Goal: Task Accomplishment & Management: Use online tool/utility

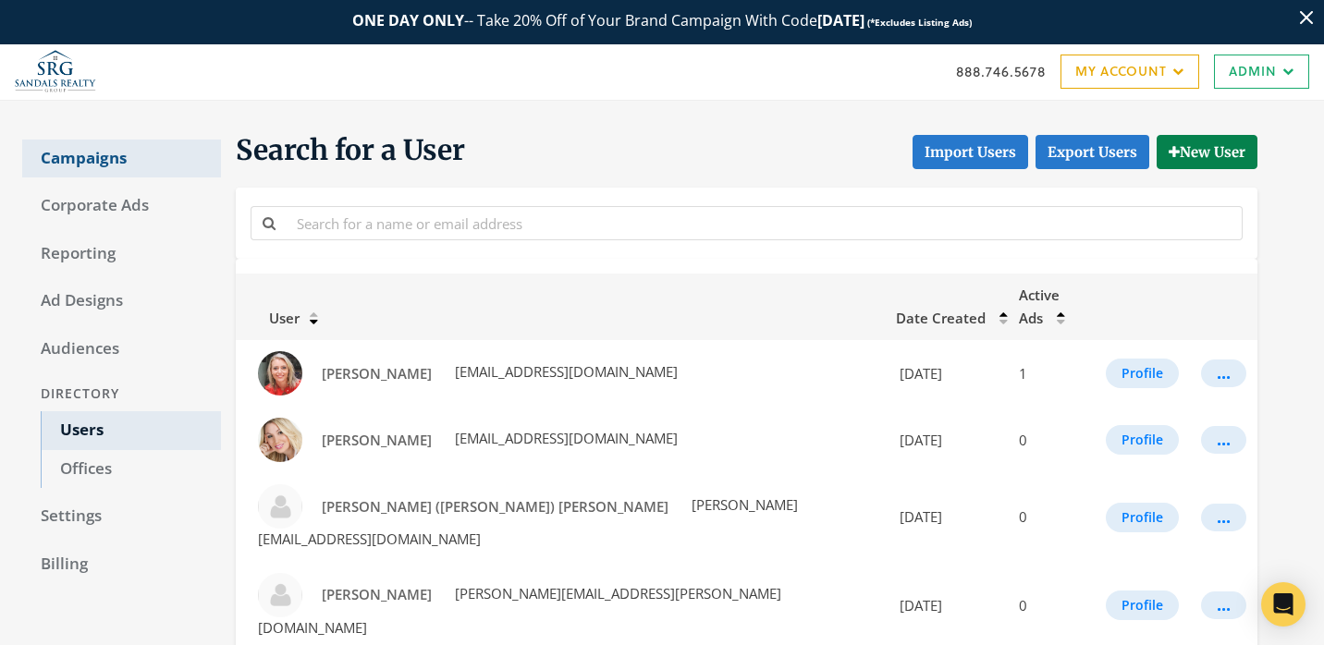
click at [132, 174] on link "Campaigns" at bounding box center [121, 159] width 199 height 39
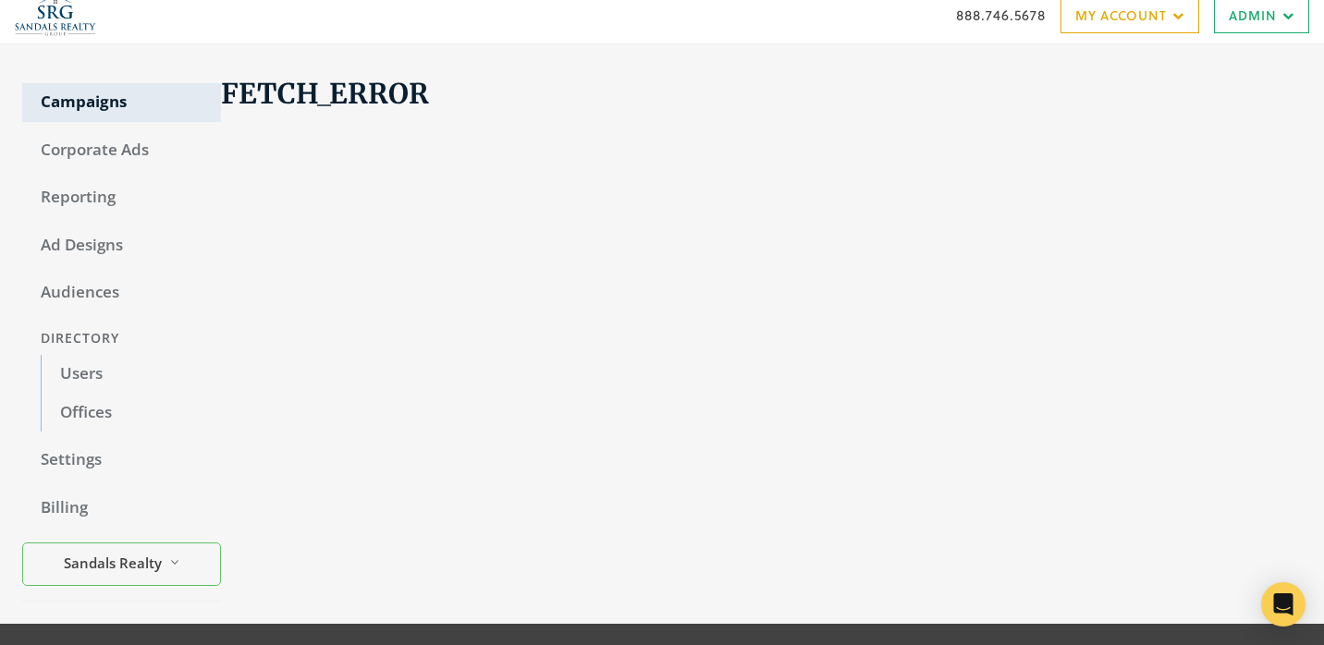
scroll to position [21, 0]
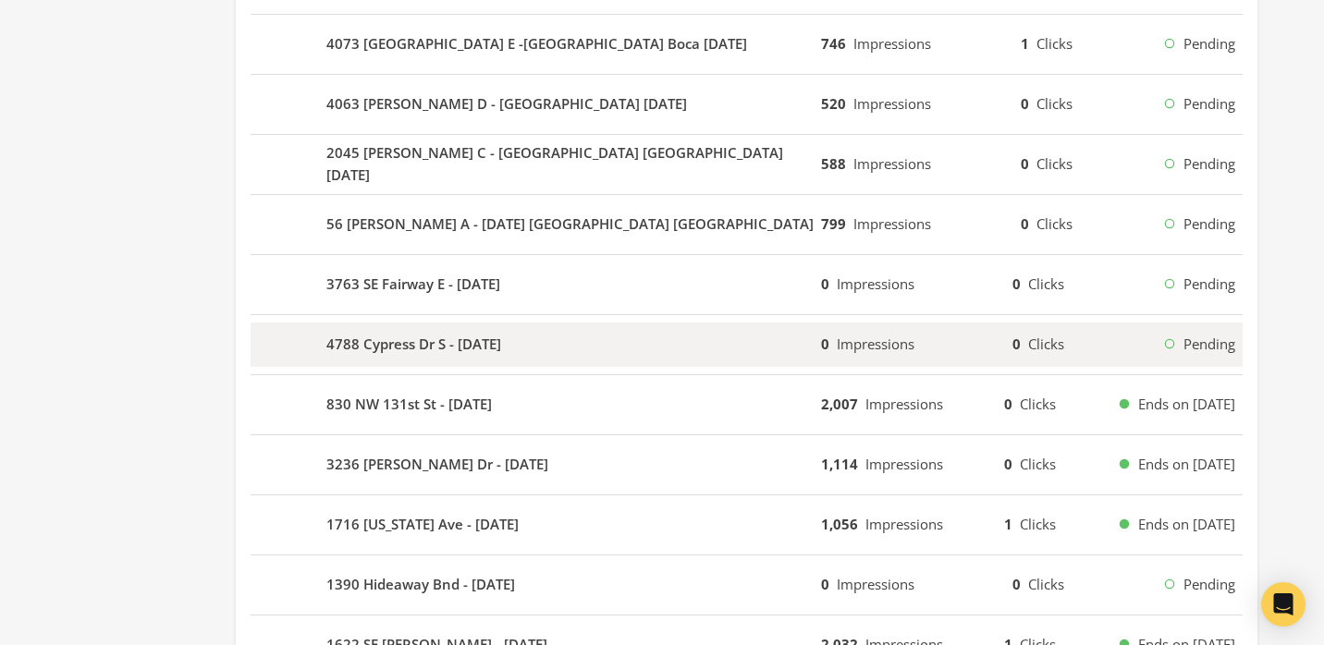
scroll to position [736, 0]
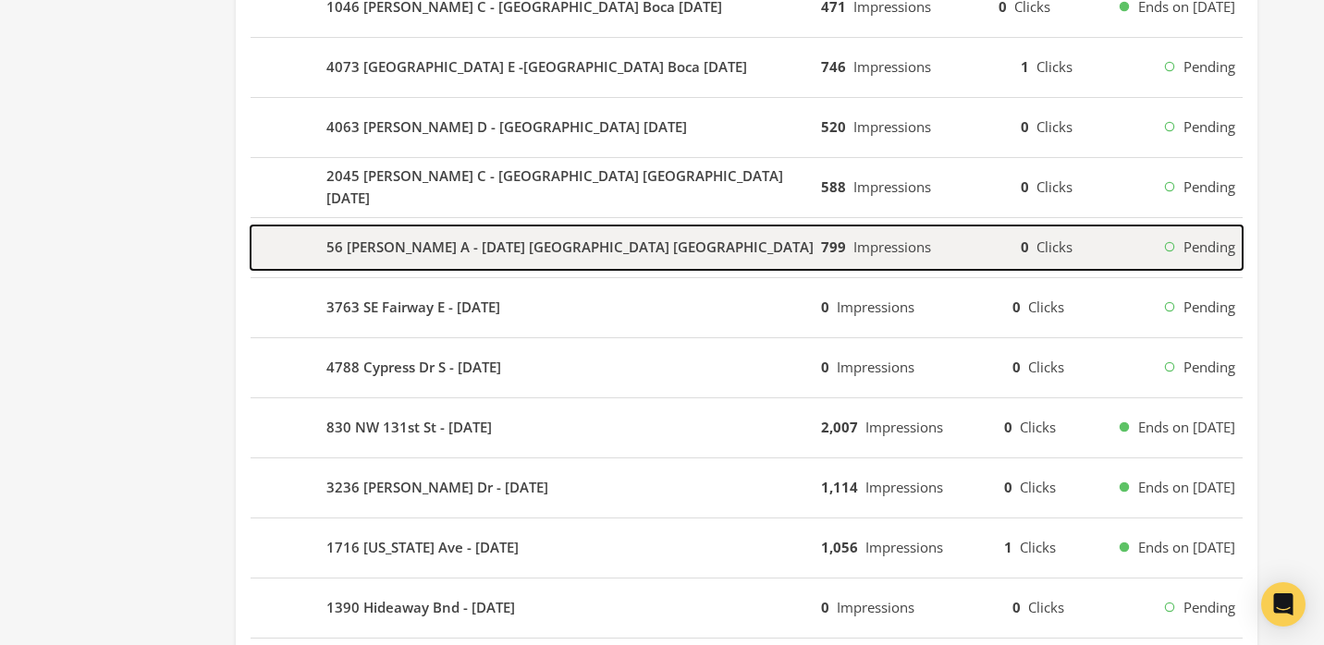
click at [735, 263] on div "56 Ashby A - 2025-09-17 Century Village Deerfield" at bounding box center [536, 248] width 571 height 44
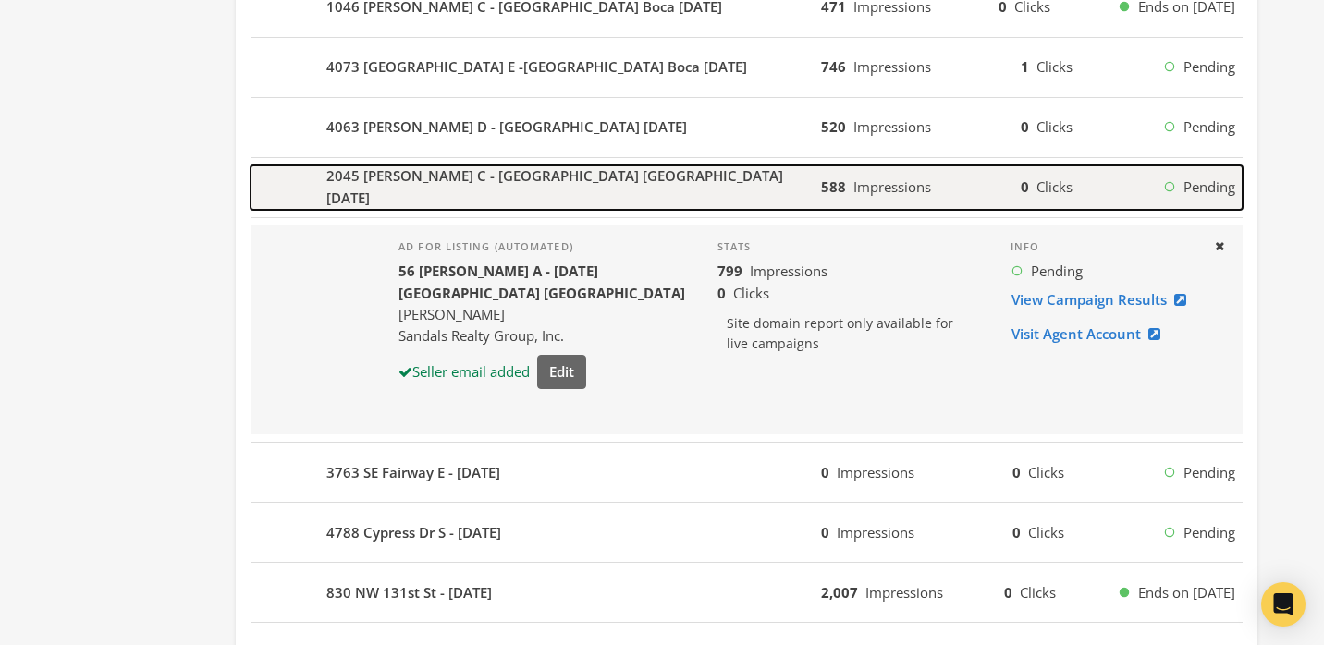
click at [745, 200] on div "2045 Wolverton C - Century Village Boca 2025-09-17" at bounding box center [536, 188] width 571 height 44
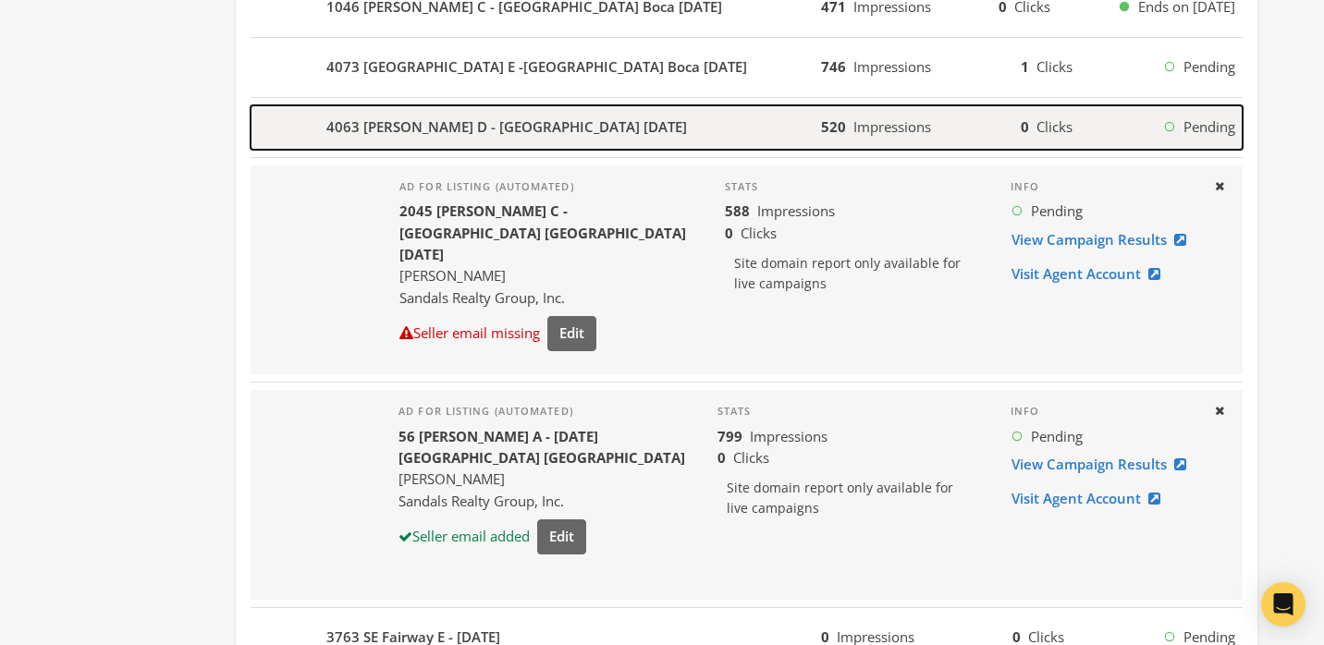
click at [725, 124] on div "4063 Wolverton D - Century Village Boca 2025-09-17" at bounding box center [536, 127] width 571 height 44
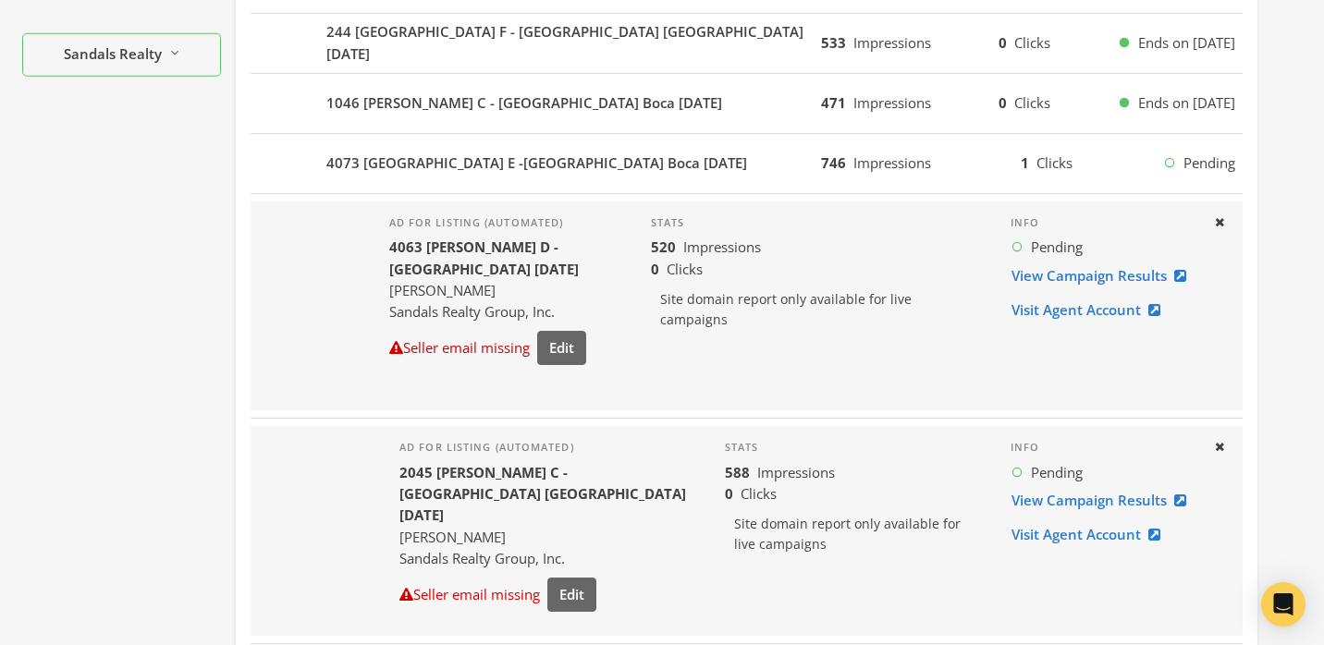
scroll to position [630, 0]
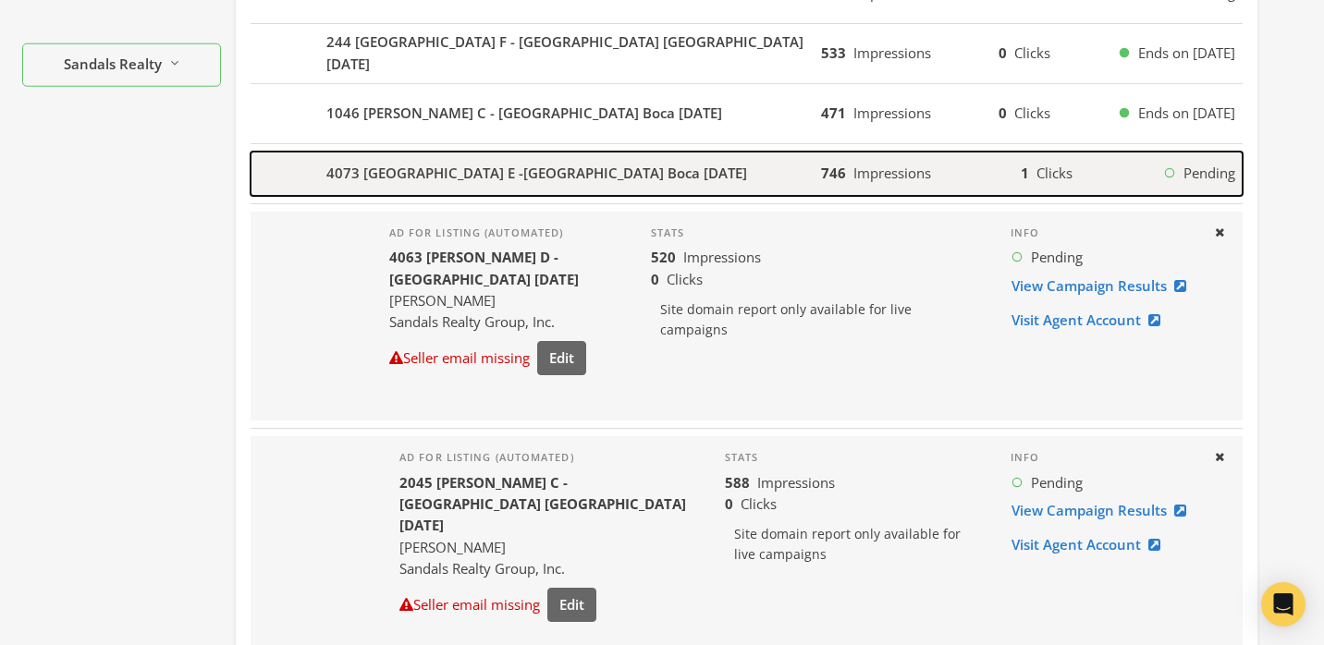
click at [698, 153] on div "4073 Exeter E -Century Village Boca 2025-09-17" at bounding box center [536, 174] width 571 height 44
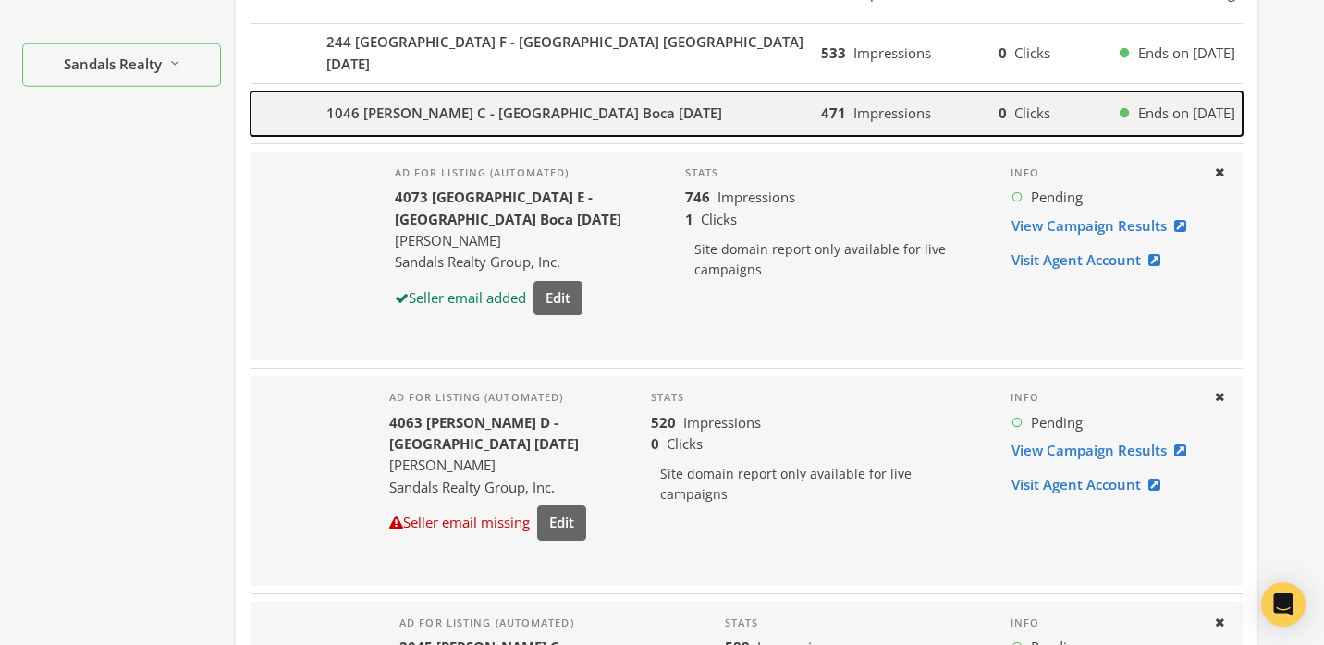
click at [688, 107] on div "1046 Wolverton C - Century Village Boca 2025-09-17" at bounding box center [536, 114] width 571 height 44
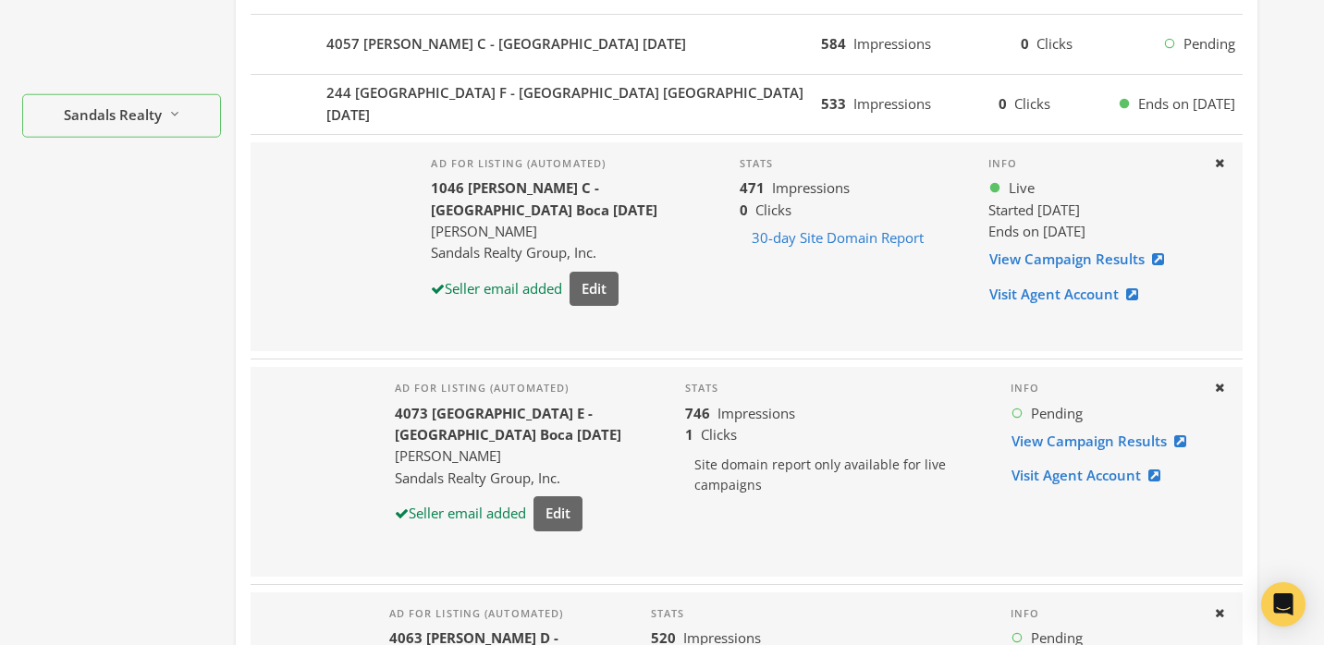
scroll to position [572, 0]
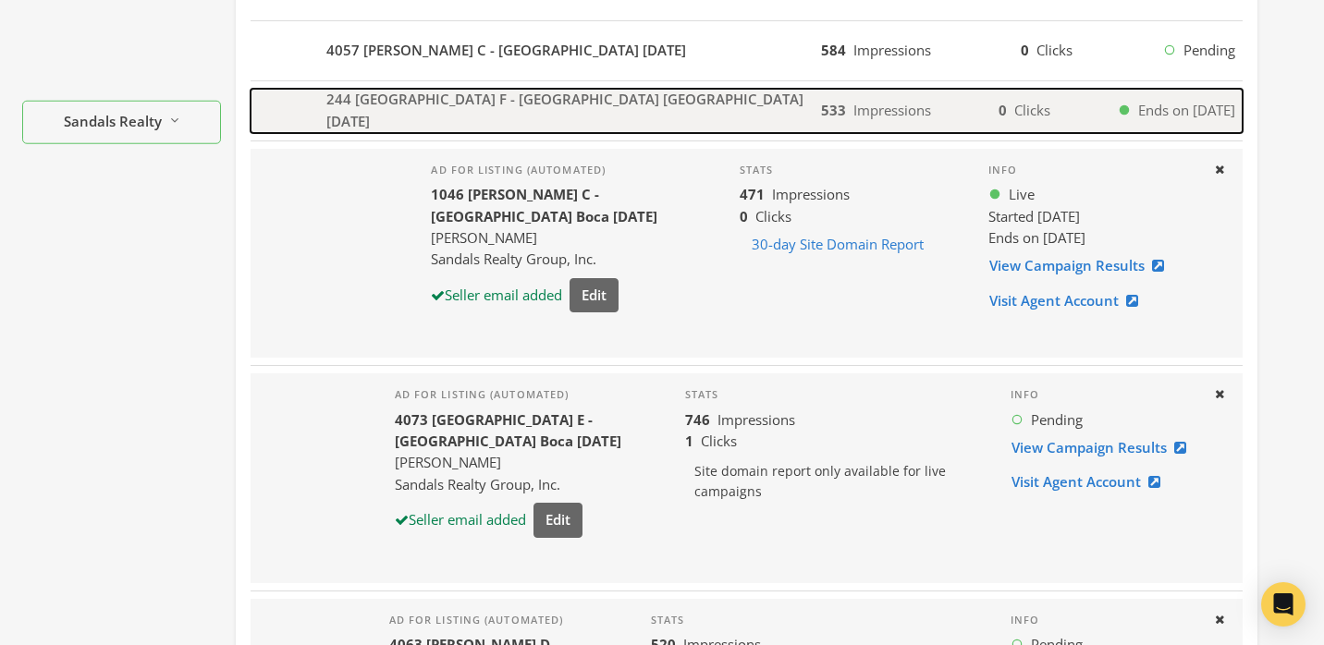
click at [691, 114] on div "244 Suffolk F - Century Village Boca 2025-09-17" at bounding box center [536, 111] width 571 height 44
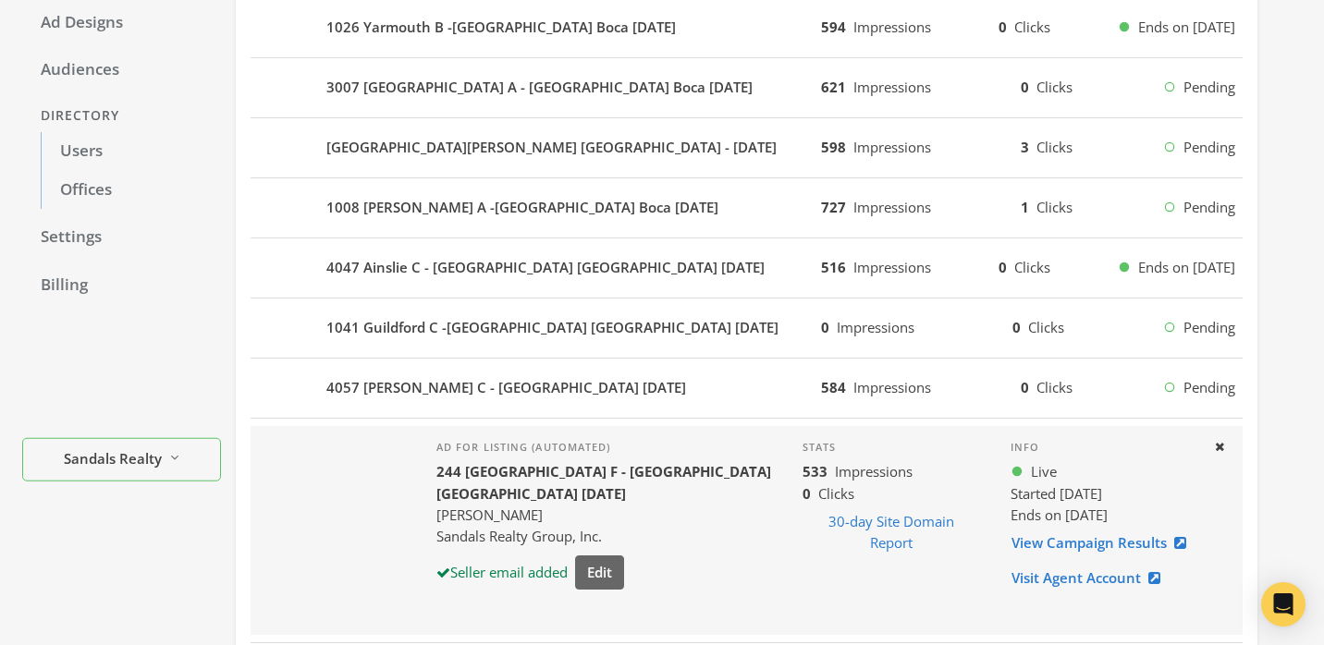
scroll to position [143, 0]
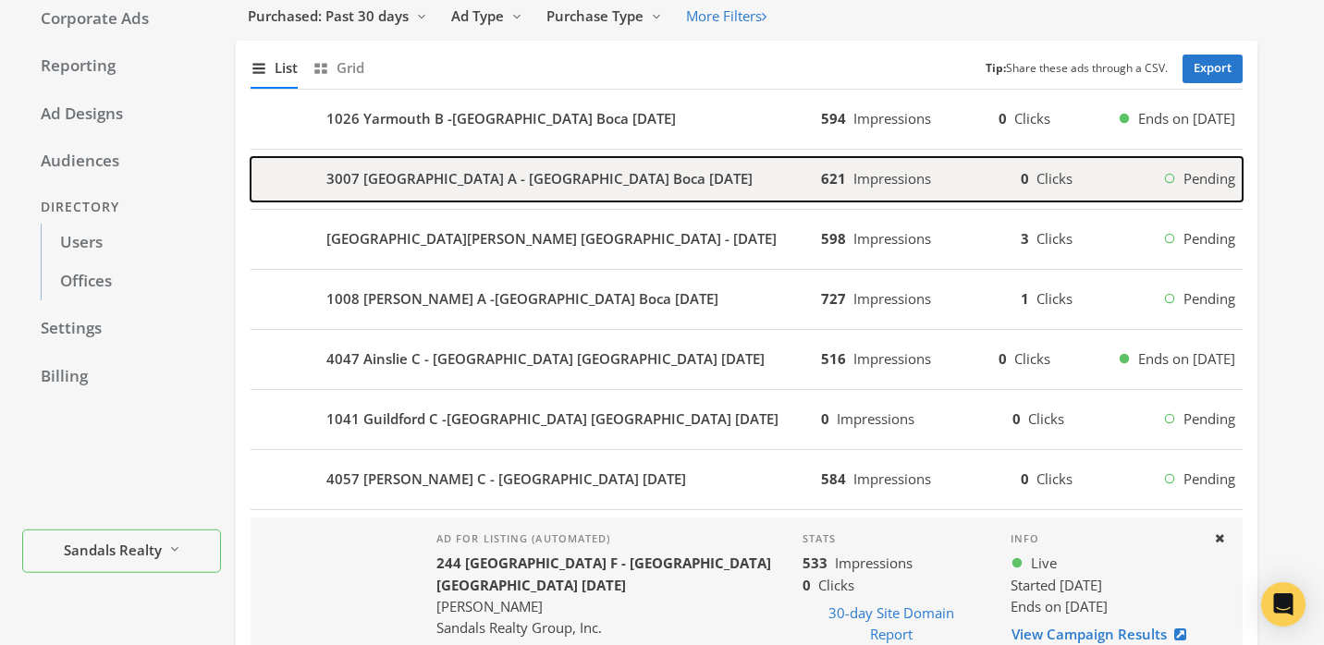
click at [692, 190] on div "3007 Yarmouth A - Century Village Boca 2025-09-17" at bounding box center [536, 179] width 571 height 44
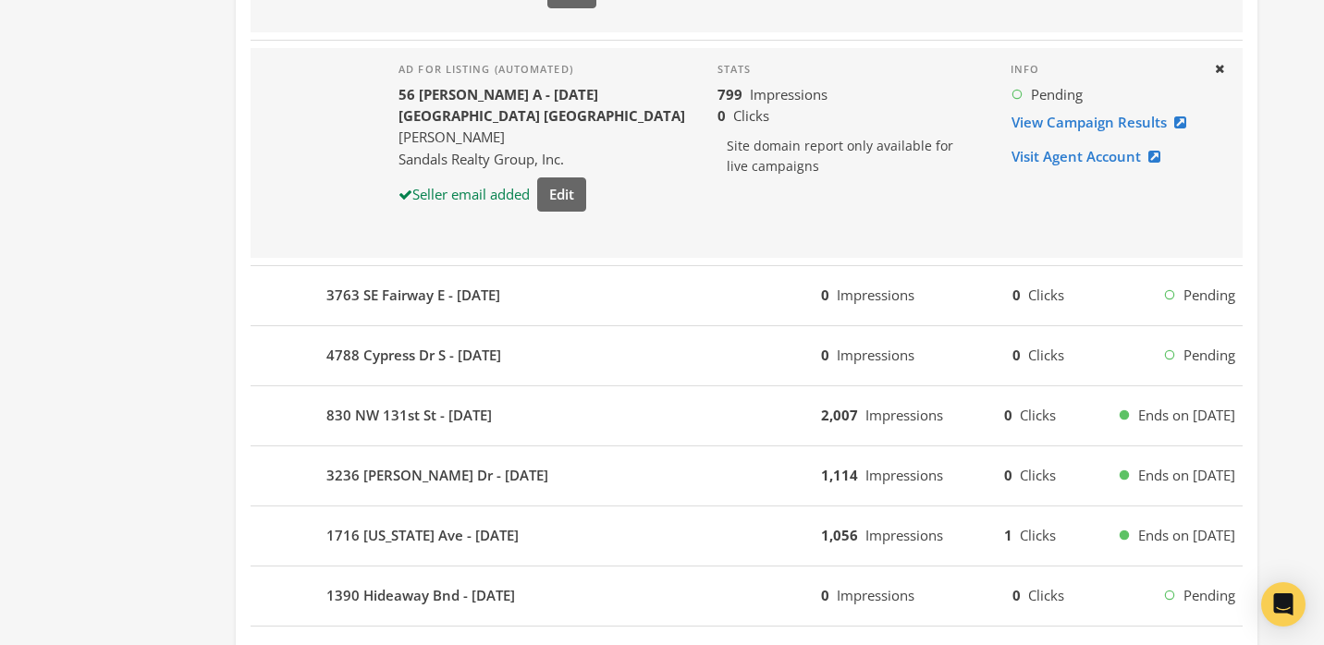
scroll to position [2105, 0]
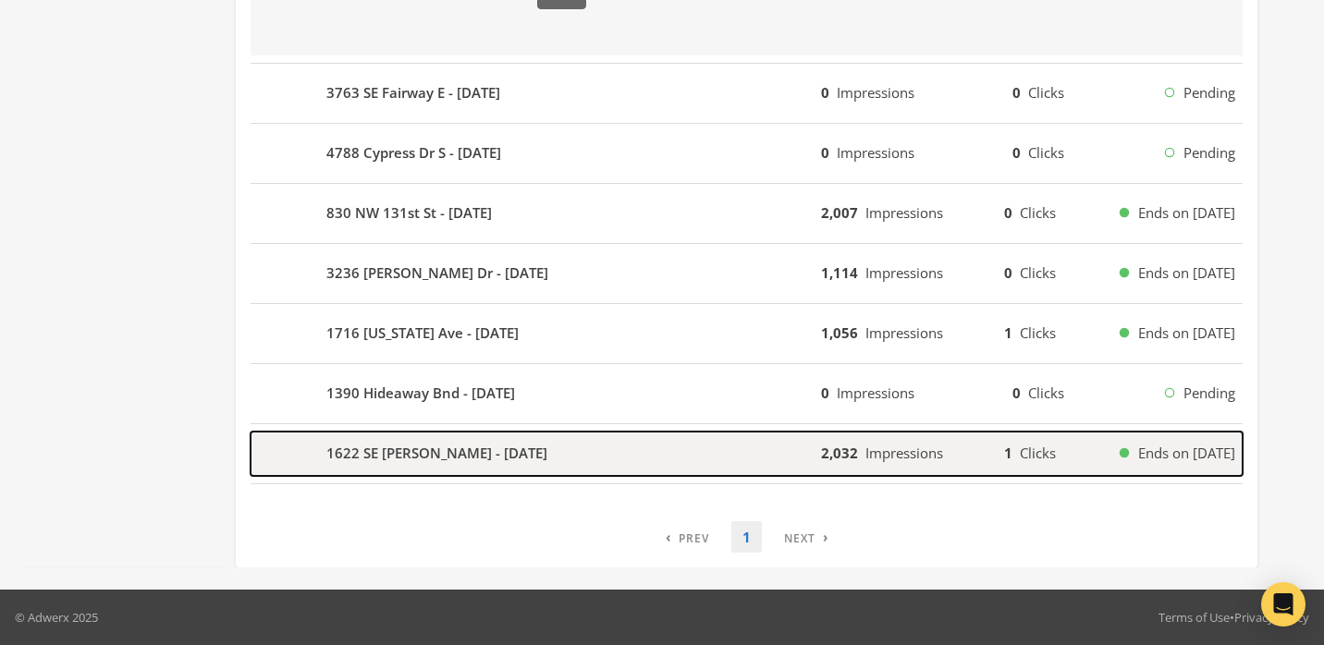
click at [720, 453] on div "1622 SE Nancy Ln - 2025-09-15" at bounding box center [536, 454] width 571 height 44
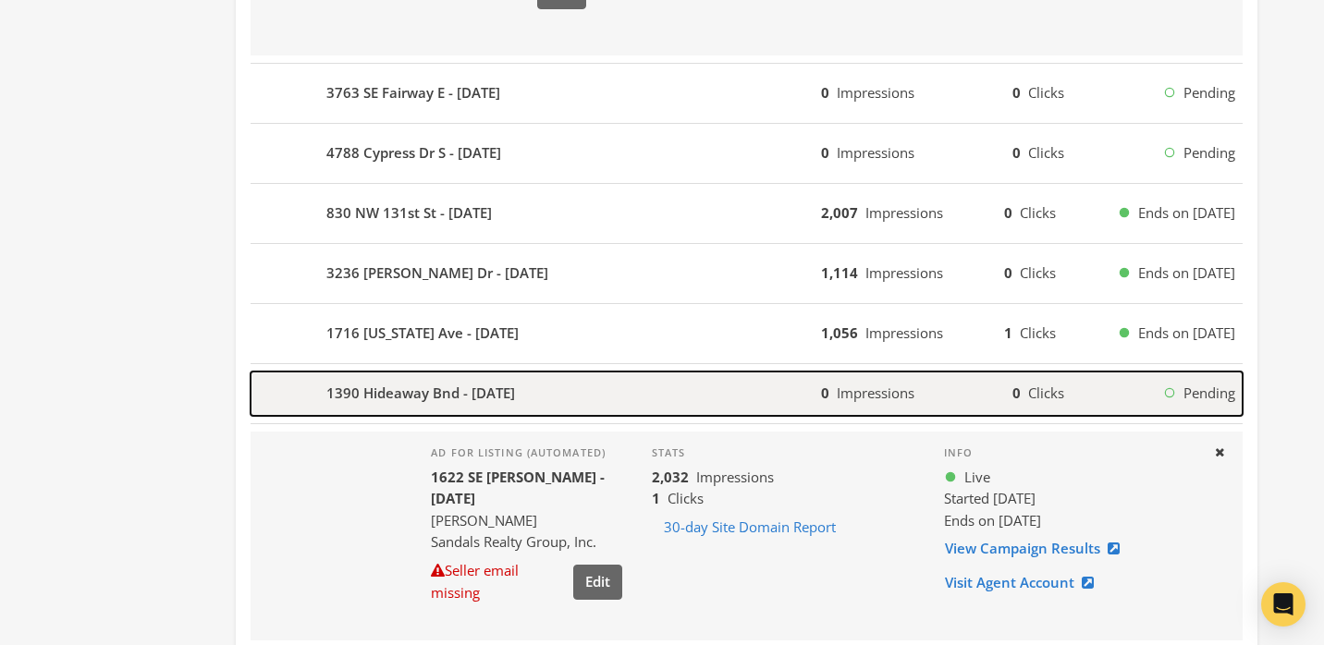
click at [687, 382] on div "1390 Hideaway Bnd - 2025-09-15" at bounding box center [536, 394] width 571 height 44
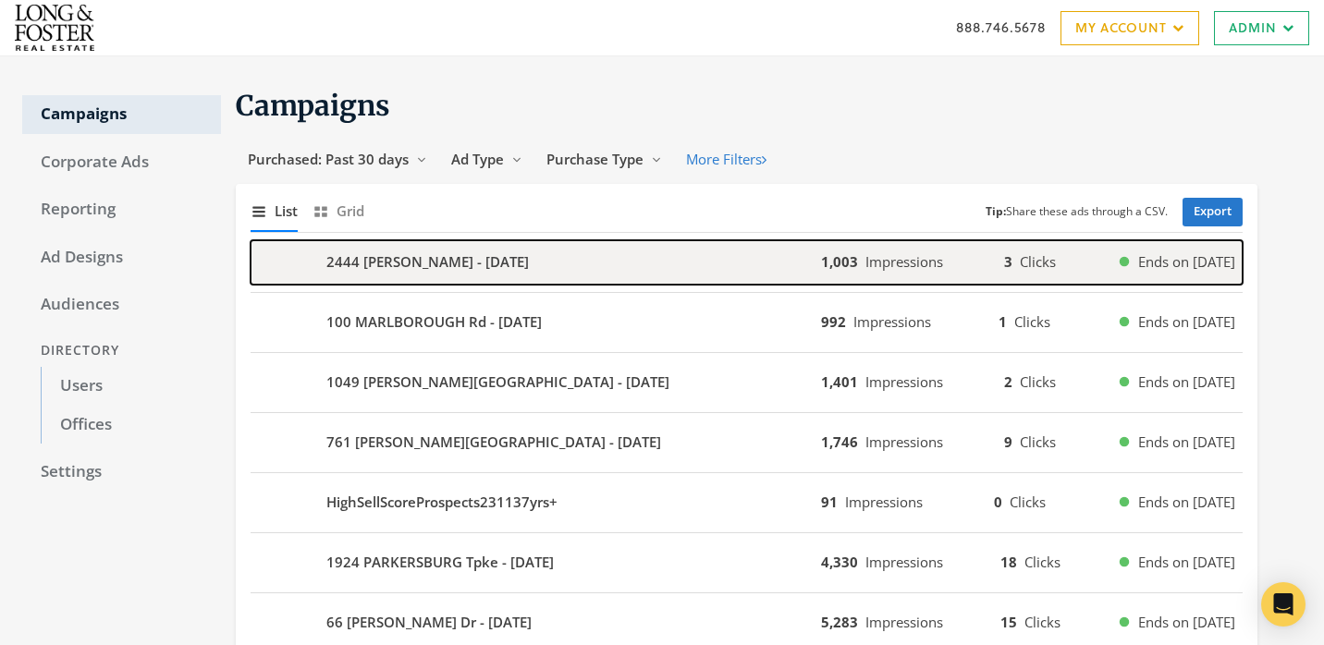
click at [569, 265] on div "2444 ASTRID Ct - 2025-09-17" at bounding box center [536, 262] width 571 height 44
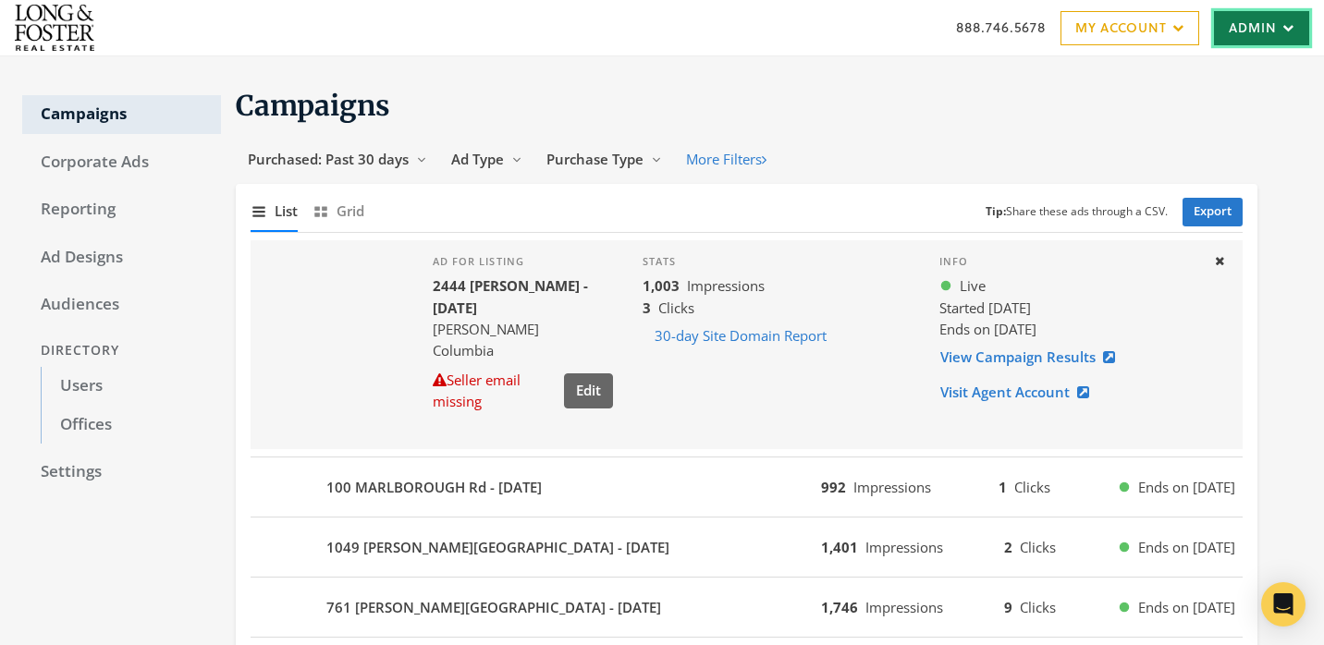
click at [1242, 27] on link "Admin" at bounding box center [1261, 28] width 95 height 34
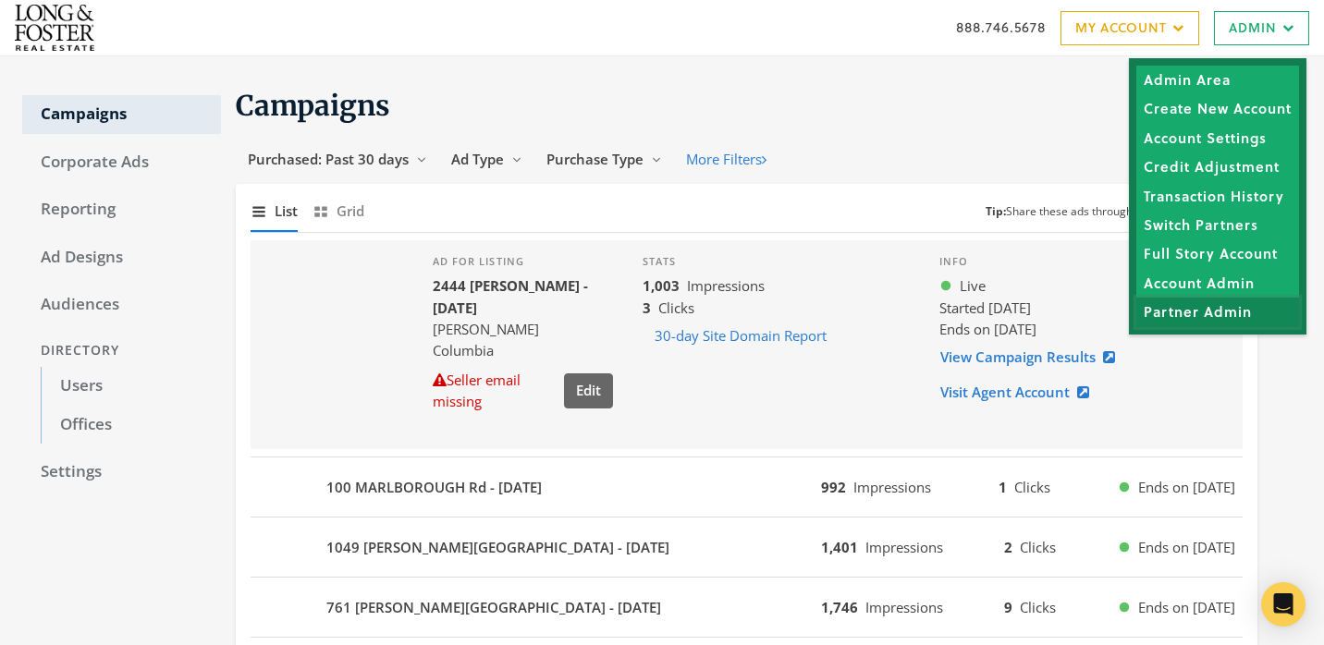
click at [1184, 310] on link "Partner Admin" at bounding box center [1217, 312] width 163 height 29
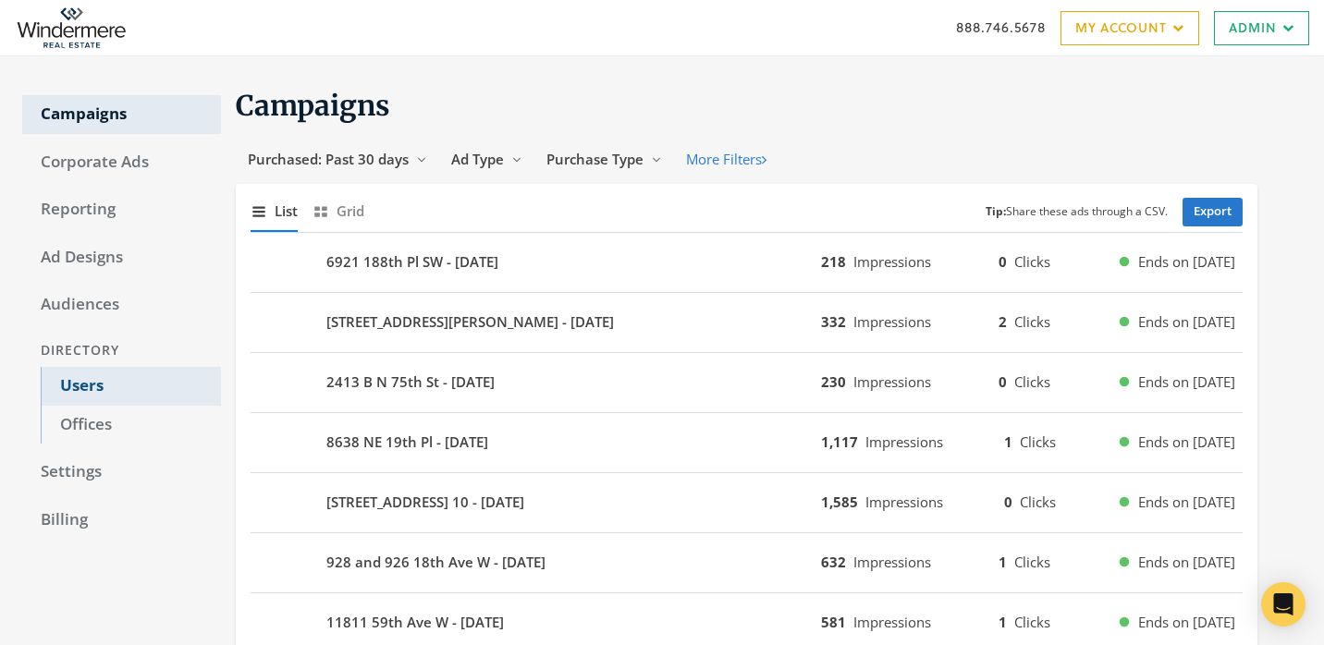
click at [161, 375] on link "Users" at bounding box center [131, 386] width 180 height 39
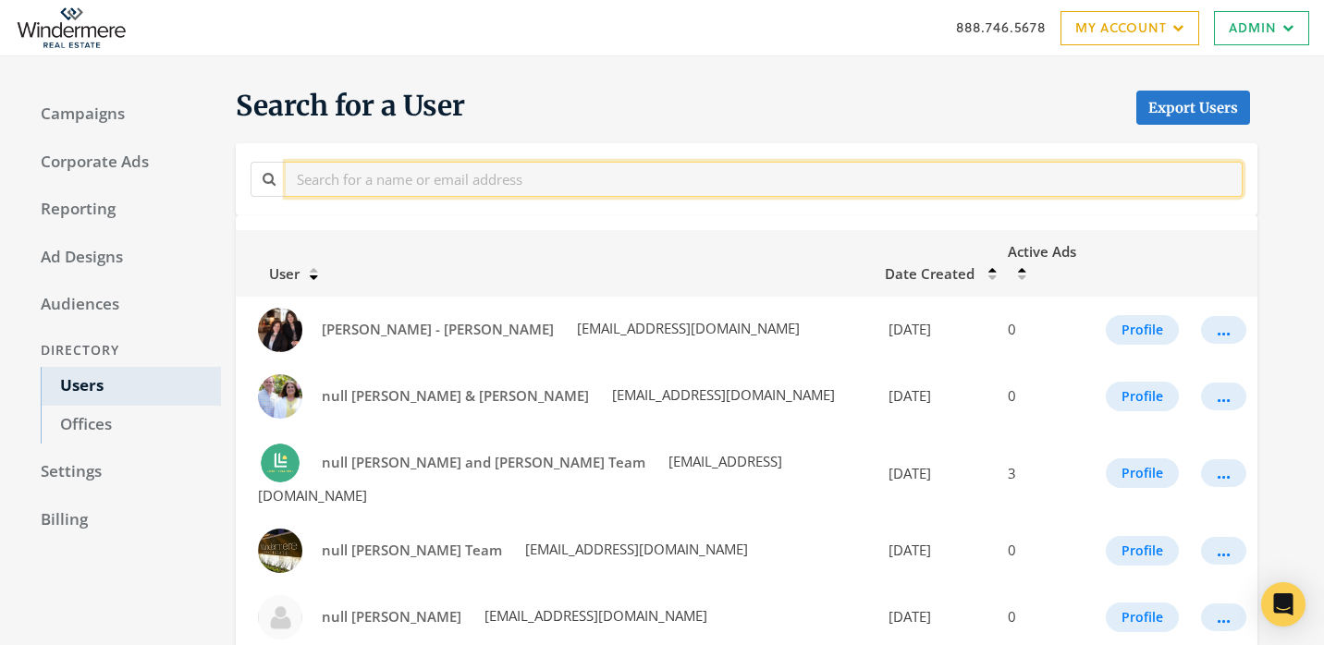
click at [752, 185] on input "text" at bounding box center [764, 179] width 957 height 34
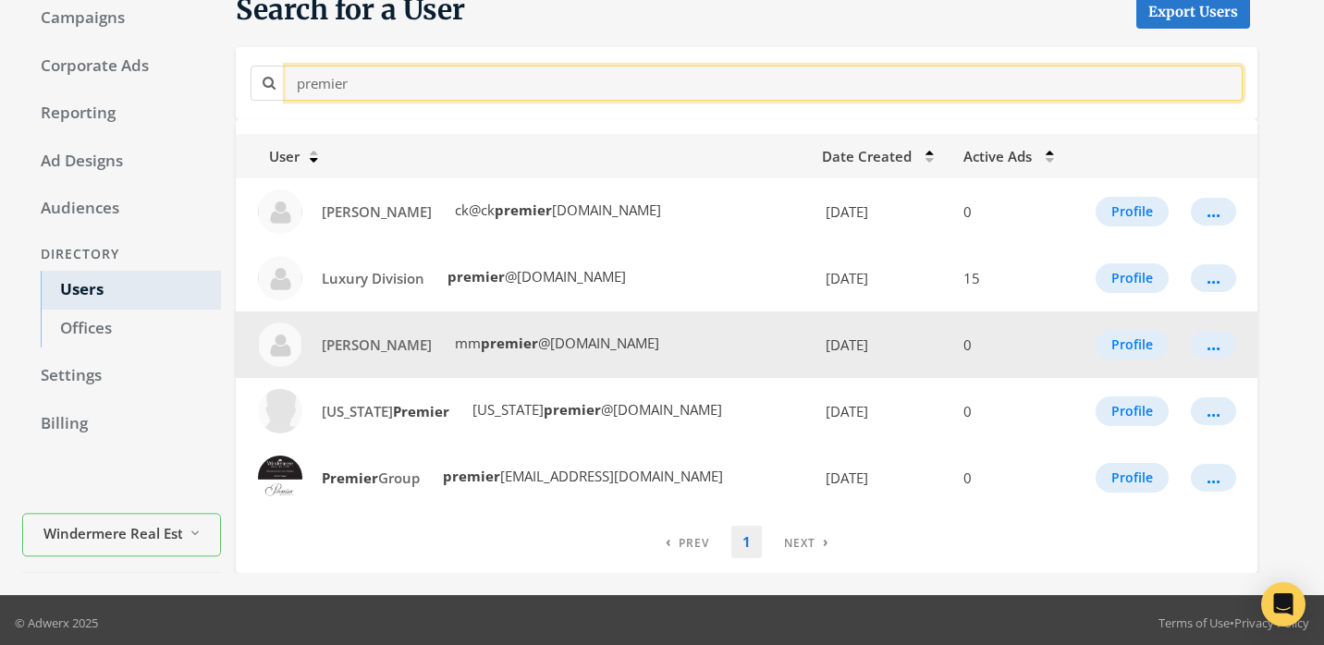
scroll to position [102, 0]
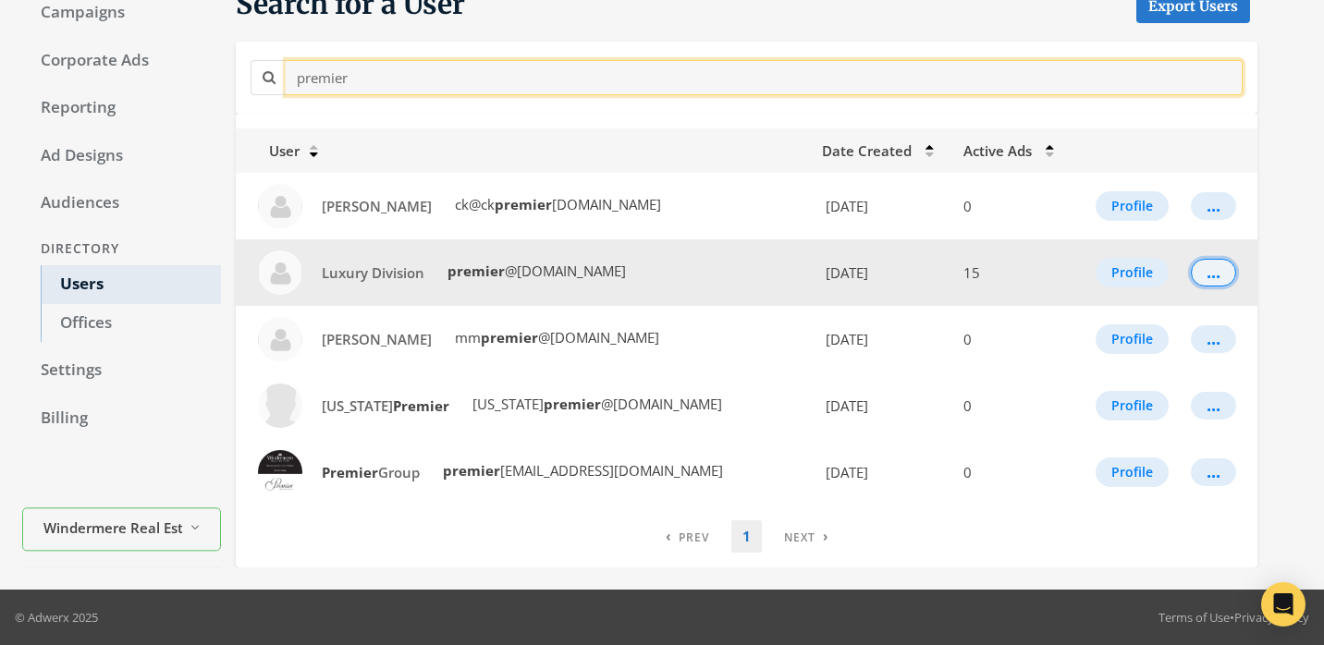
type input "premier"
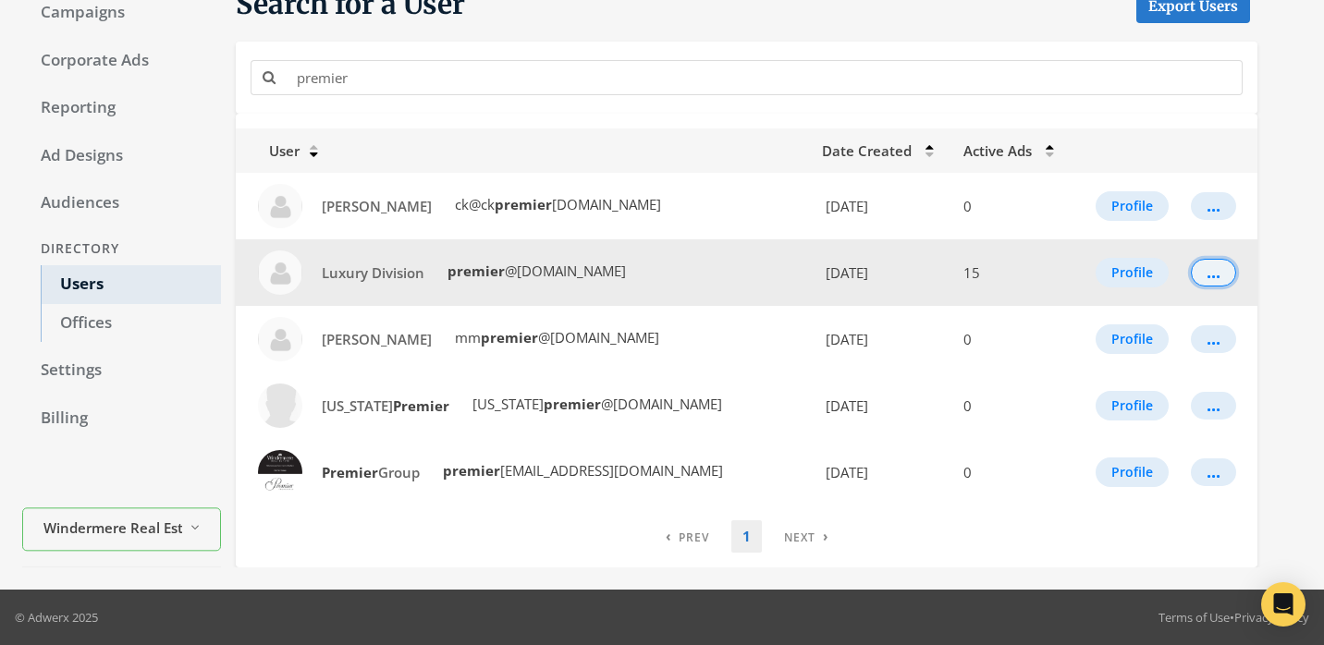
click at [1221, 270] on button "..." at bounding box center [1213, 273] width 45 height 28
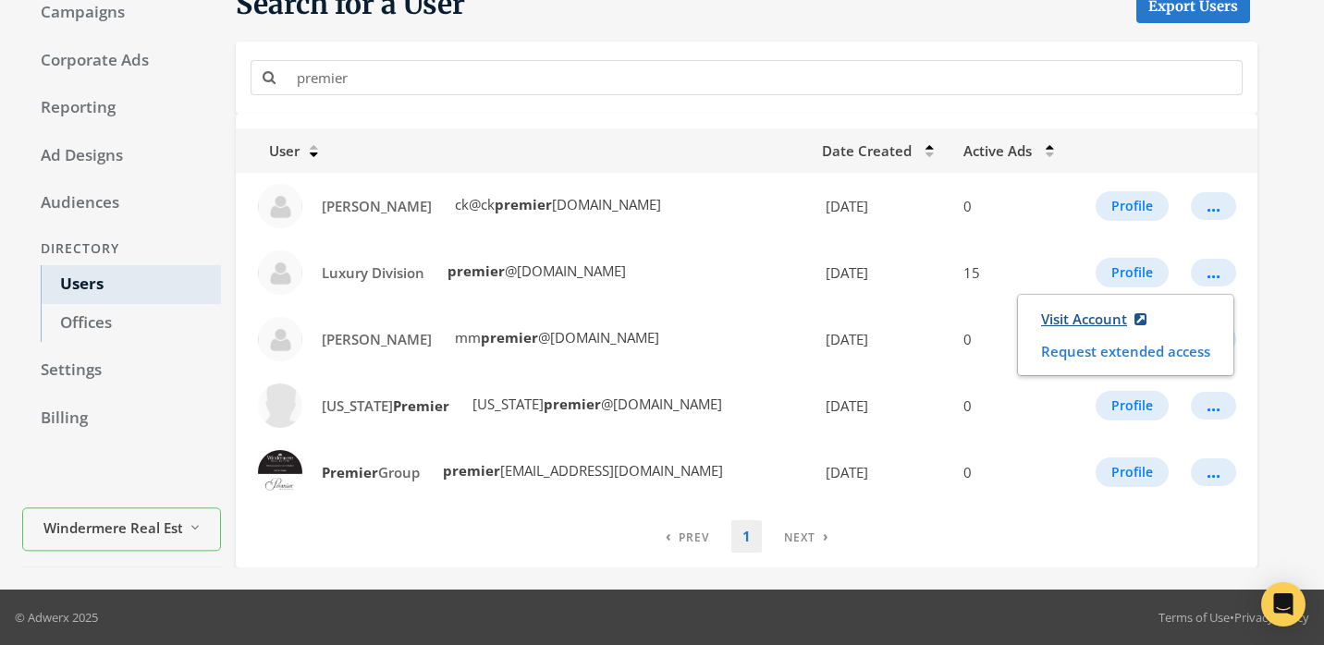
click at [1098, 327] on link "Visit Account" at bounding box center [1093, 319] width 129 height 34
